Goal: Task Accomplishment & Management: Complete application form

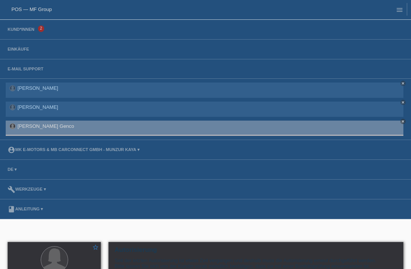
click at [40, 11] on link "POS — MF Group" at bounding box center [31, 9] width 40 height 6
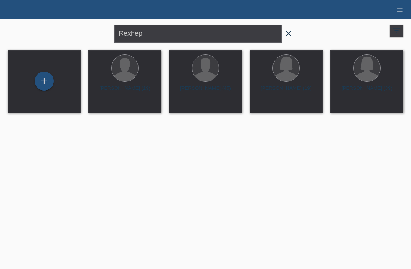
click at [44, 80] on div "+" at bounding box center [44, 81] width 18 height 13
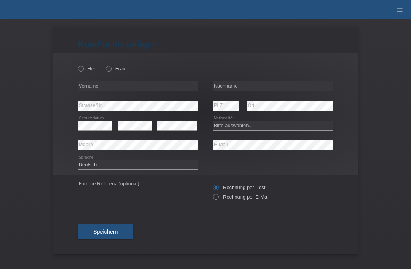
click at [84, 70] on label "Herr" at bounding box center [87, 69] width 19 height 6
click at [83, 70] on input "Herr" at bounding box center [80, 68] width 5 height 5
radio input "true"
click at [101, 87] on input "text" at bounding box center [138, 86] width 120 height 10
type input "Bleron"
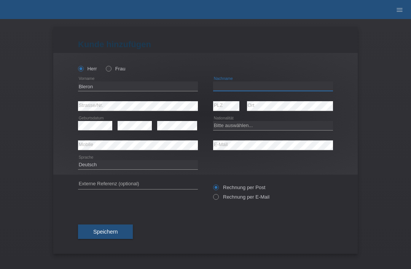
click at [266, 90] on input "text" at bounding box center [273, 86] width 120 height 10
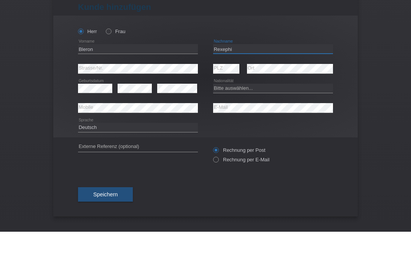
type input "Rexephi"
click at [232, 121] on select "Bitte auswählen... Schweiz Deutschland Liechtenstein Österreich ------------ Af…" at bounding box center [273, 125] width 120 height 9
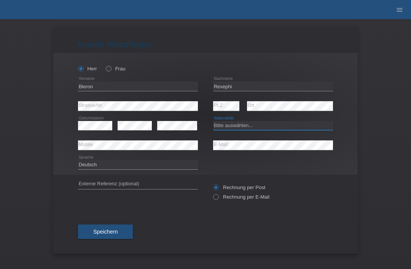
select select "XK"
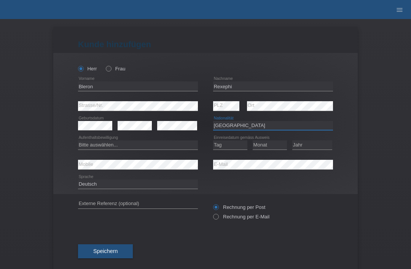
scroll to position [13, 0]
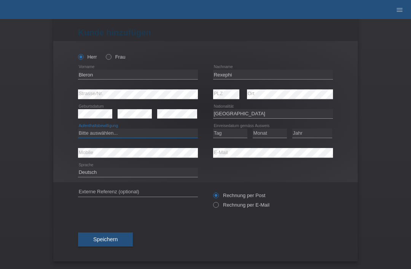
click at [170, 134] on select "Bitte auswählen... C B B - Flüchtlingsstatus Andere" at bounding box center [138, 133] width 120 height 9
select select "C"
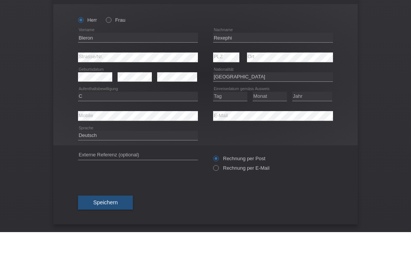
click at [374, 77] on div "Kund*in hinzufügen Kunde hinzufügen Kundin hinzufügen Herr Frau Bleron error Vo…" at bounding box center [205, 144] width 411 height 250
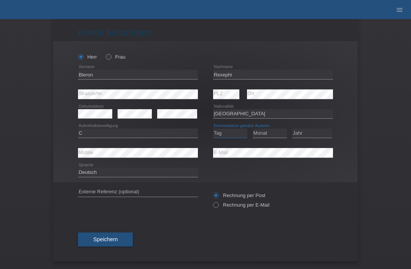
click at [228, 131] on select "Tag 01 02 03 04 05 06 07 08 09 10 11" at bounding box center [230, 133] width 34 height 9
select select "14"
click at [270, 137] on select "Monat 01 02 03 04 05 06 07 08 09 10 11" at bounding box center [270, 133] width 34 height 9
select select "01"
click at [313, 137] on select "Jahr 2025 2024 2023 2022 2021 2020 2019 2018 2017 2016 2015 2014 2013 2012 2011…" at bounding box center [312, 133] width 40 height 9
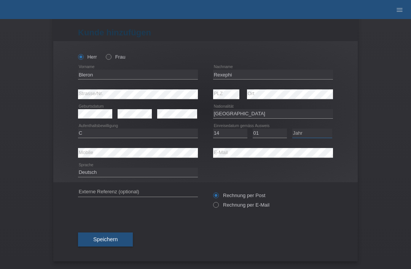
select select "2002"
click at [177, 130] on select "Bitte auswählen... C B B - Flüchtlingsstatus Andere" at bounding box center [138, 133] width 120 height 9
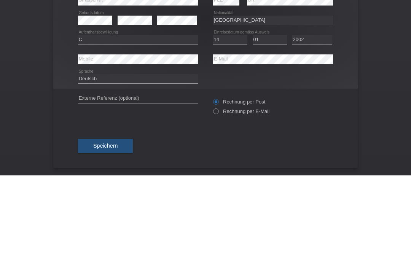
click at [306, 182] on div "Rechnung per Post Rechnung per E-Mail" at bounding box center [273, 199] width 120 height 35
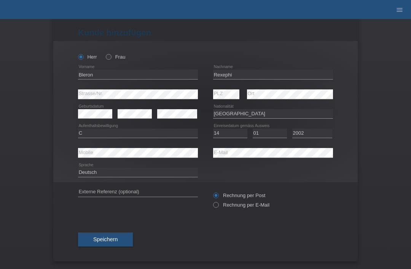
click at [117, 241] on span "Speichern" at bounding box center [105, 239] width 24 height 6
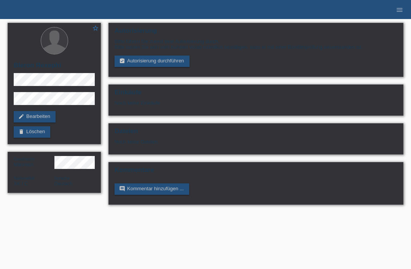
click at [189, 63] on link "assignment_turned_in Autorisierung durchführen" at bounding box center [152, 61] width 75 height 11
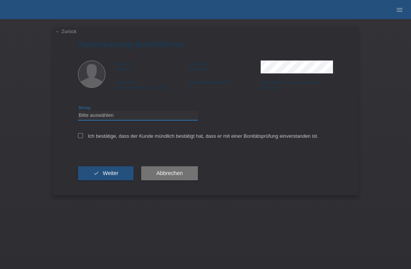
click at [165, 120] on select "Bitte auswählen CHF 1.00 - CHF 499.00 CHF 500.00 - CHF 1'999.00 CHF 2'000.00 - …" at bounding box center [138, 115] width 120 height 9
select select "3"
click at [87, 136] on label "Ich bestätige, dass der Kunde mündlich bestätigt hat, dass er mit einer Bonität…" at bounding box center [198, 136] width 240 height 6
click at [83, 136] on input "Ich bestätige, dass der Kunde mündlich bestätigt hat, dass er mit einer Bonität…" at bounding box center [80, 135] width 5 height 5
checkbox input "true"
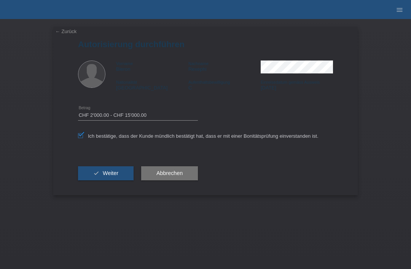
click at [109, 172] on button "check Weiter" at bounding box center [106, 173] width 56 height 14
